Goal: Task Accomplishment & Management: Manage account settings

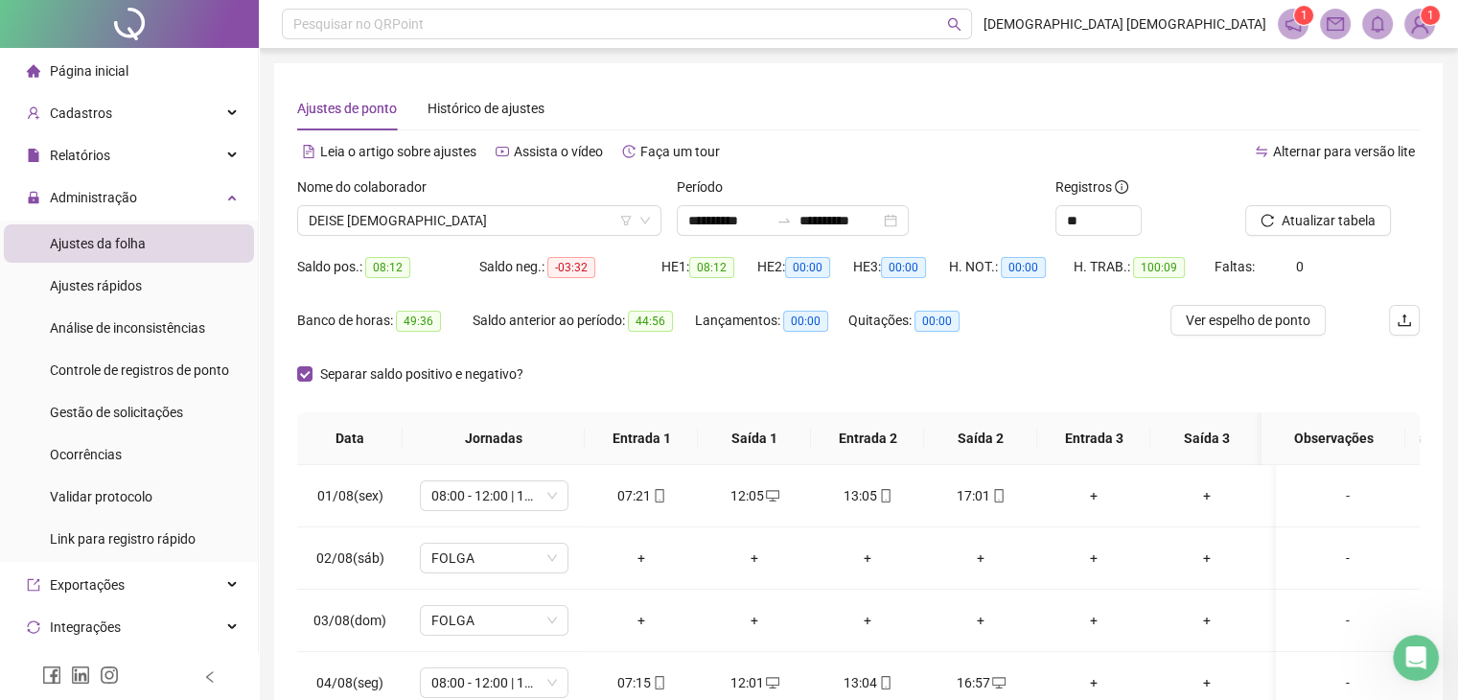
drag, startPoint x: 107, startPoint y: 414, endPoint x: 279, endPoint y: 419, distance: 171.7
click at [109, 414] on span "Gestão de solicitações" at bounding box center [116, 412] width 133 height 15
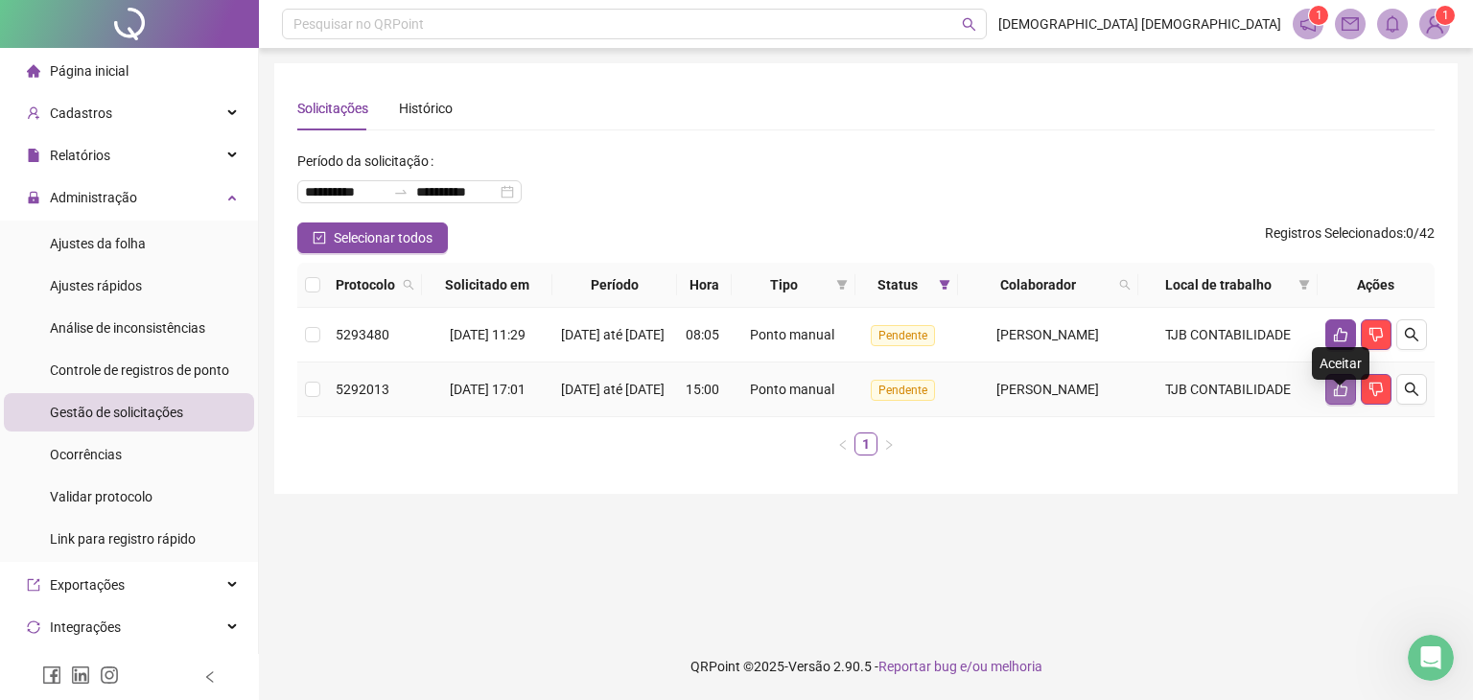
click at [1345, 397] on icon "like" at bounding box center [1340, 389] width 15 height 15
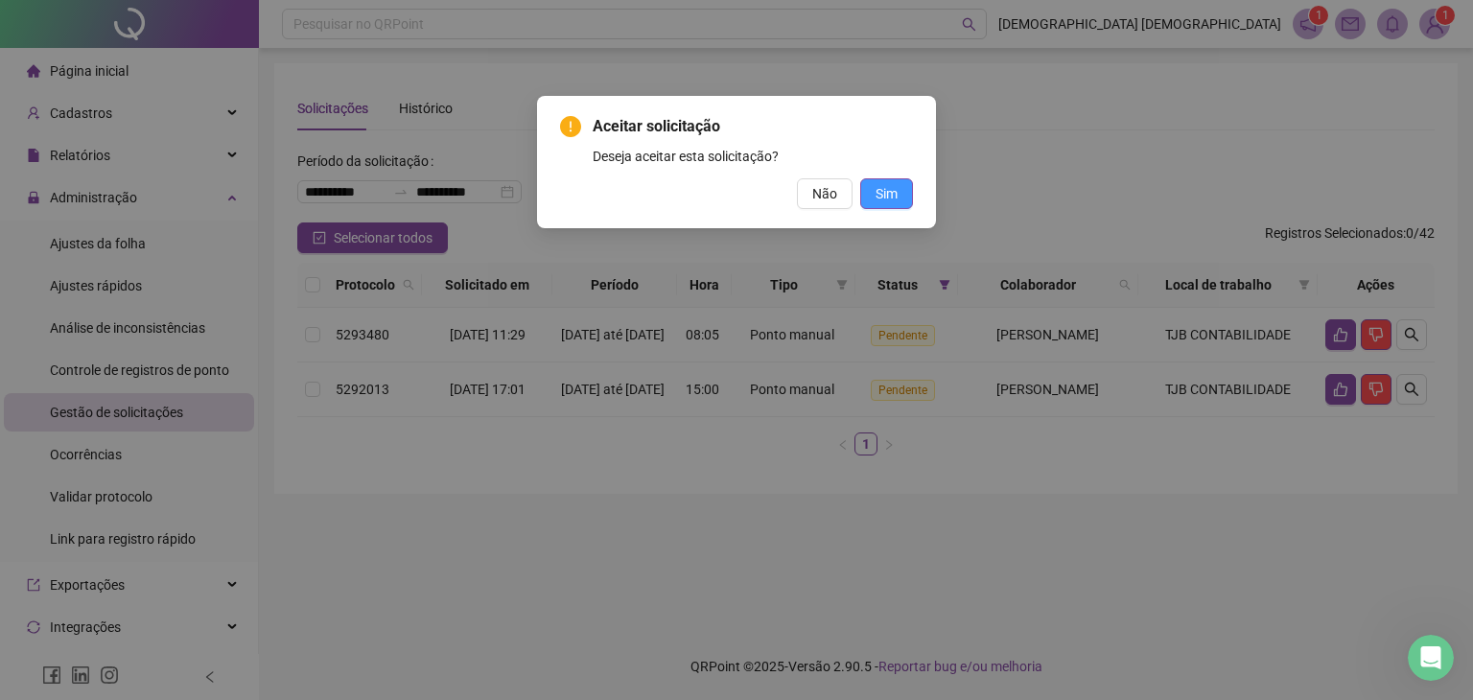
click at [894, 189] on span "Sim" at bounding box center [886, 193] width 22 height 21
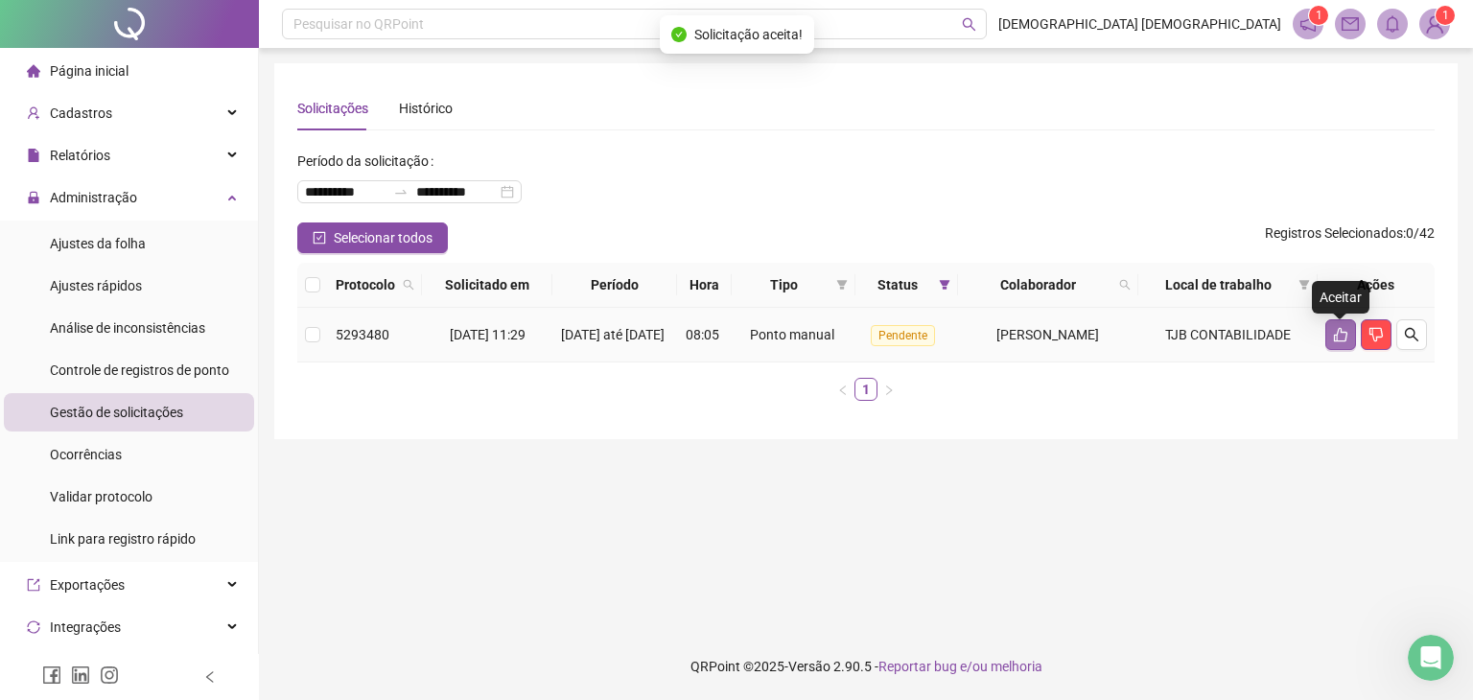
click at [1334, 339] on icon "like" at bounding box center [1340, 335] width 13 height 14
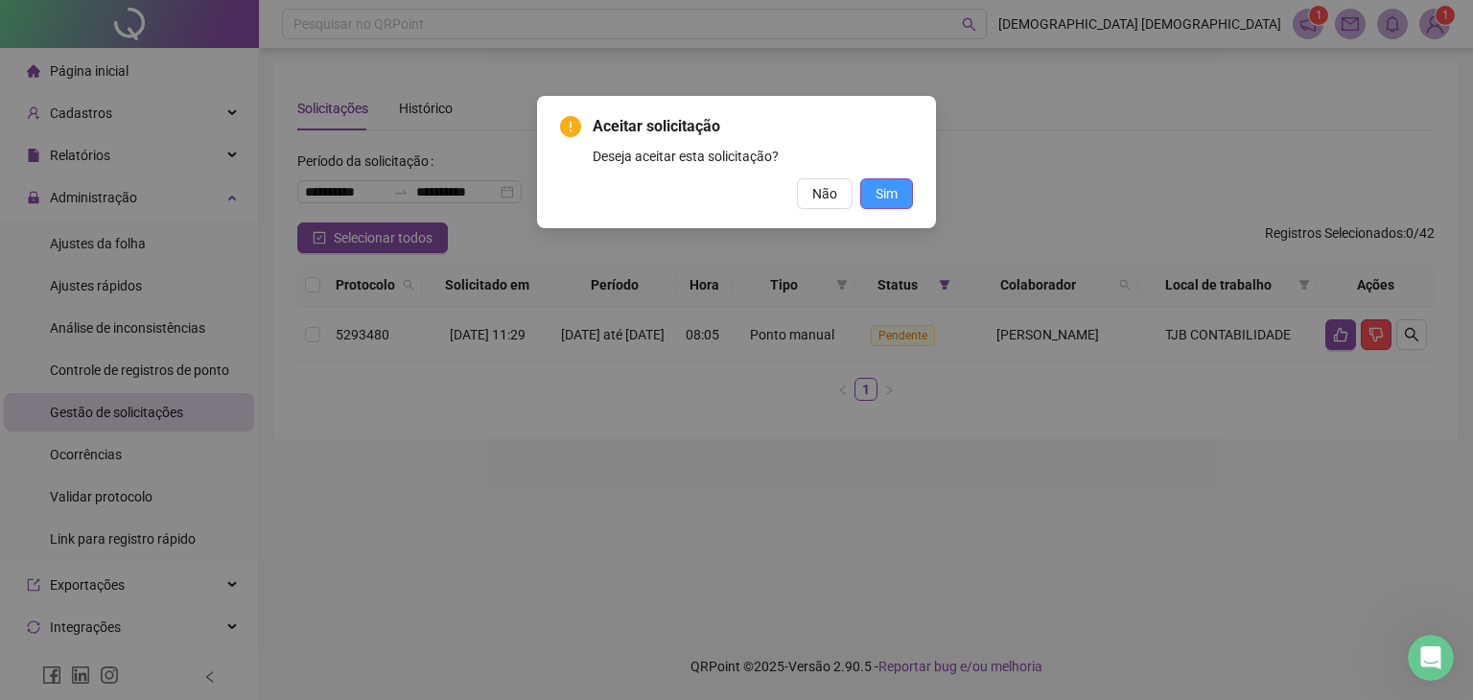
click at [890, 186] on span "Sim" at bounding box center [886, 193] width 22 height 21
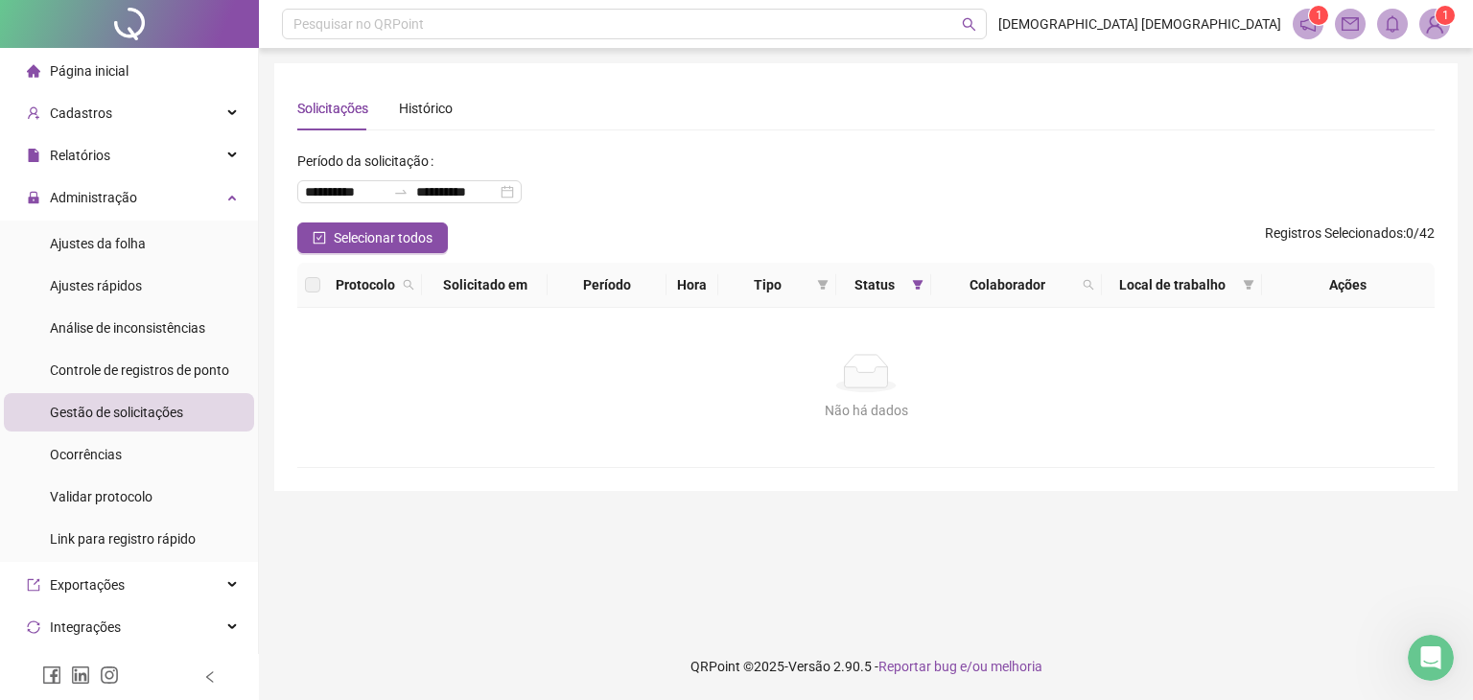
click at [1428, 16] on img at bounding box center [1434, 24] width 29 height 29
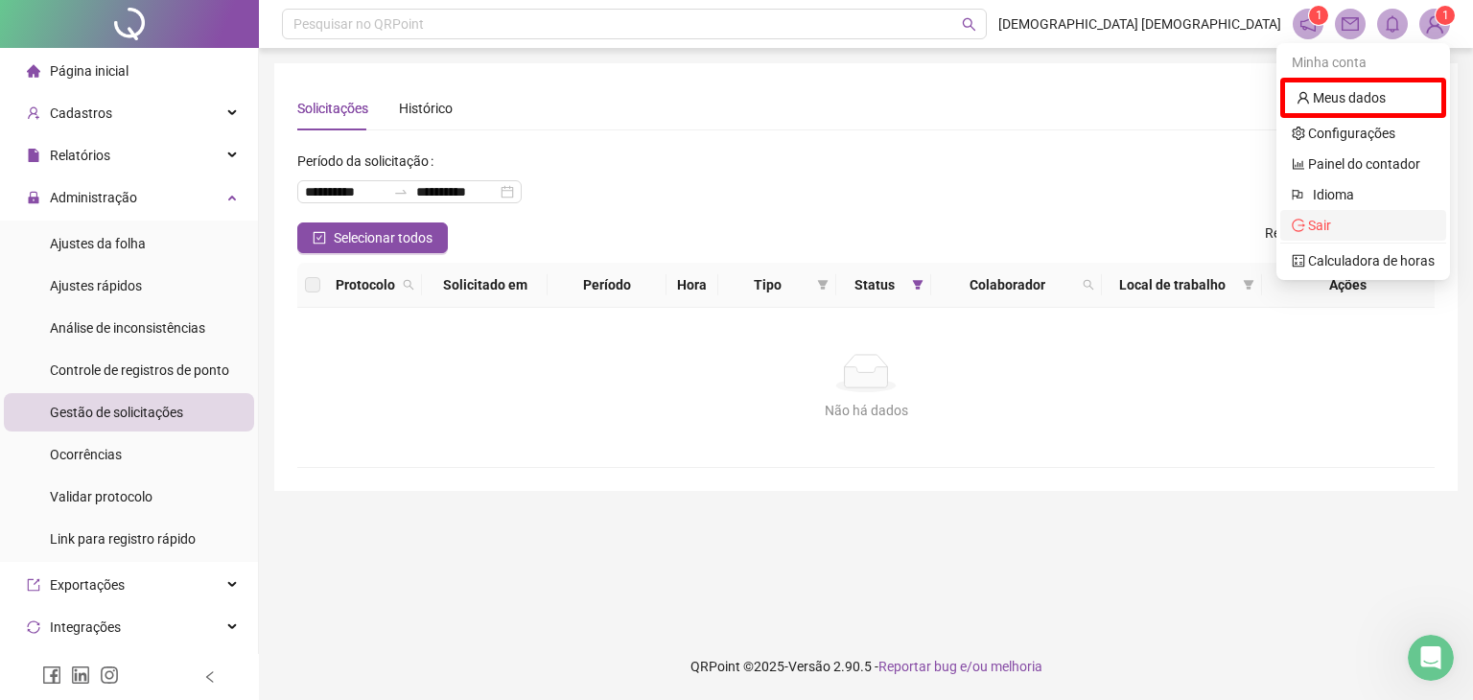
click at [1309, 226] on span "Sair" at bounding box center [1319, 225] width 23 height 15
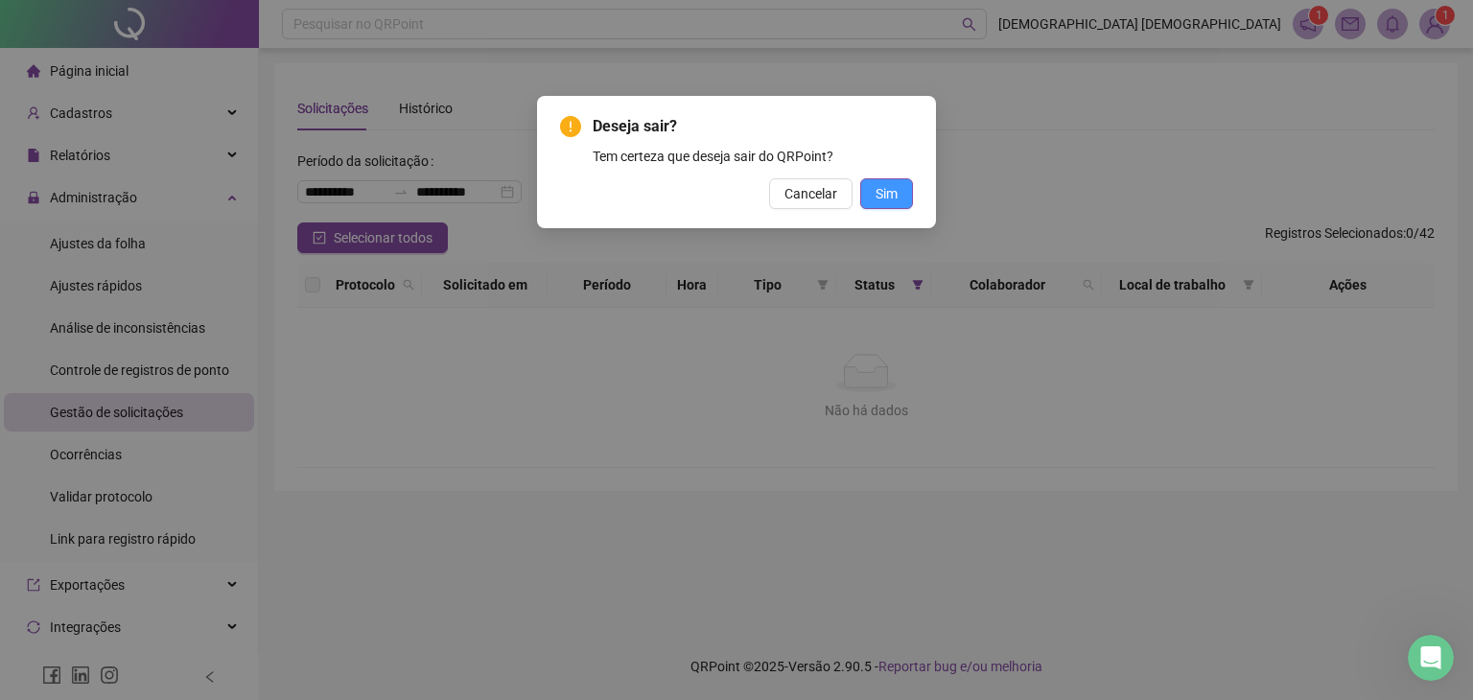
click at [890, 193] on span "Sim" at bounding box center [886, 193] width 22 height 21
